Goal: Find specific page/section: Find specific page/section

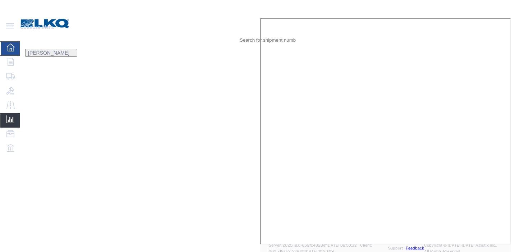
click at [0, 0] on span "Ad Hoc Reports" at bounding box center [0, 0] width 0 height 0
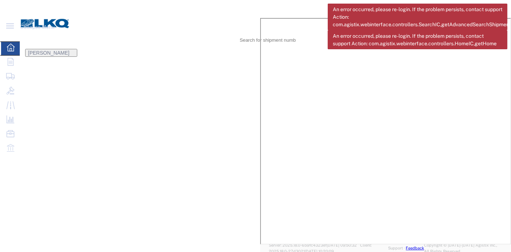
click at [505, 34] on icon at bounding box center [505, 34] width 0 height 0
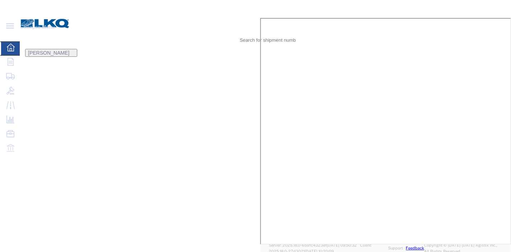
click at [69, 50] on span "[PERSON_NAME]" at bounding box center [48, 53] width 41 height 6
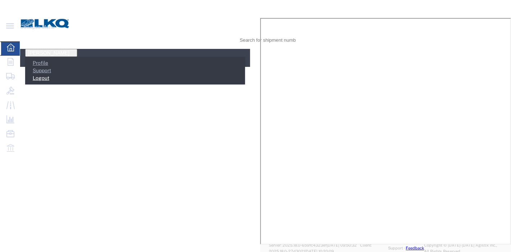
click at [49, 75] on link "Logout" at bounding box center [37, 78] width 24 height 6
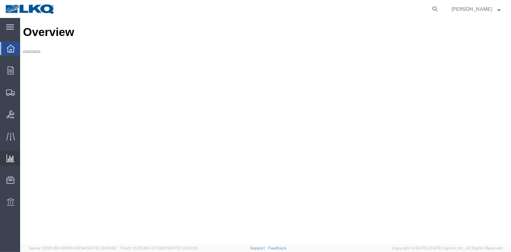
click at [0, 0] on span "Ad Hoc Reports" at bounding box center [0, 0] width 0 height 0
